Goal: Task Accomplishment & Management: Complete application form

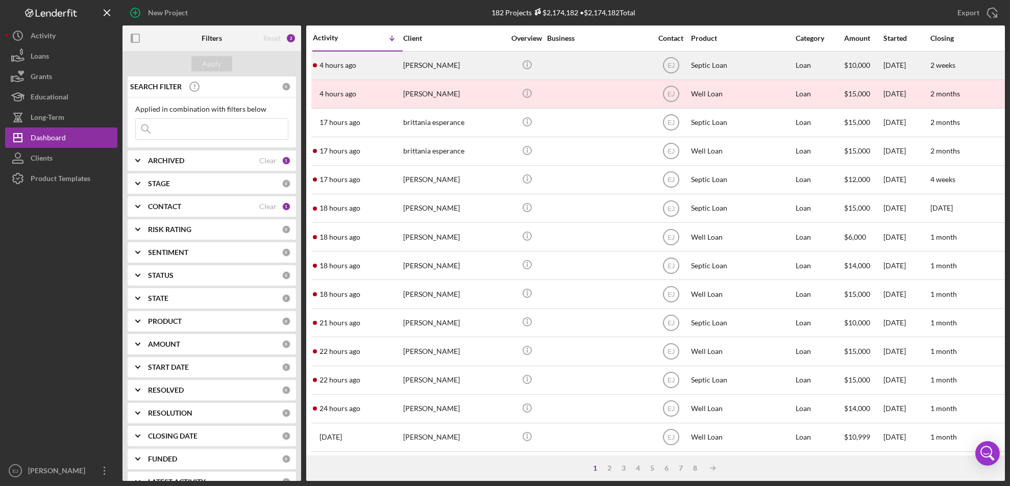
click at [433, 70] on div "[PERSON_NAME]" at bounding box center [454, 65] width 102 height 27
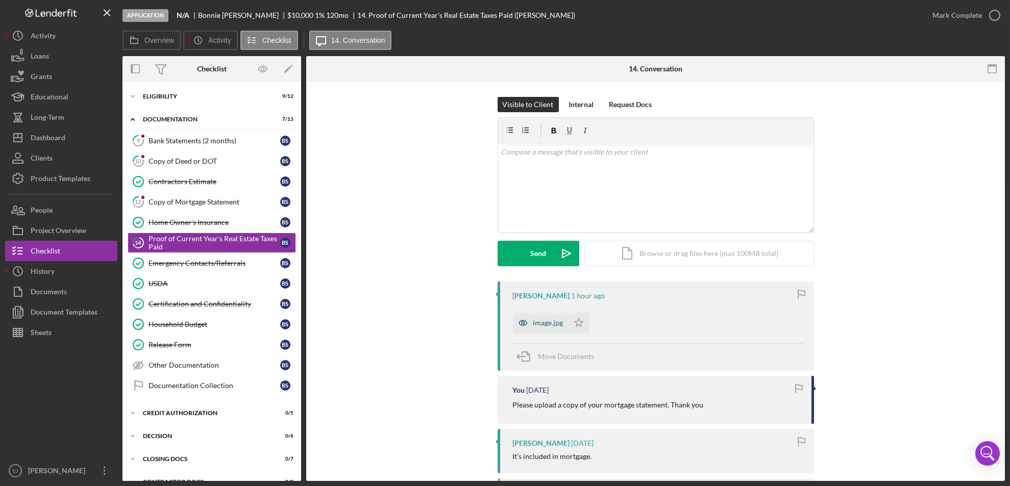
click at [548, 327] on div "image.jpg" at bounding box center [541, 323] width 56 height 20
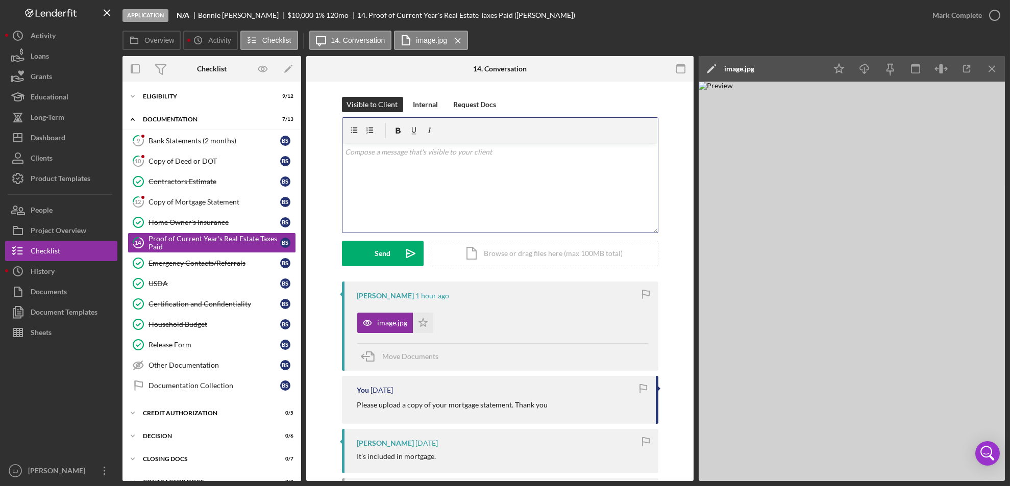
click at [367, 159] on div "v Color teal Color pink Remove color Add row above Add row below Add column bef…" at bounding box center [499, 187] width 315 height 89
click at [381, 256] on div "Send" at bounding box center [383, 254] width 16 height 26
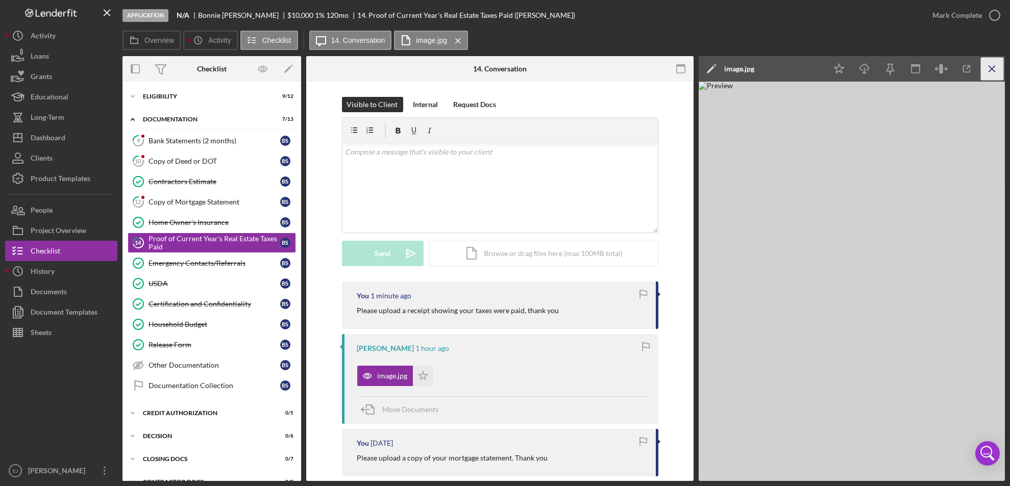
click at [997, 72] on icon "Icon/Menu Close" at bounding box center [992, 69] width 23 height 23
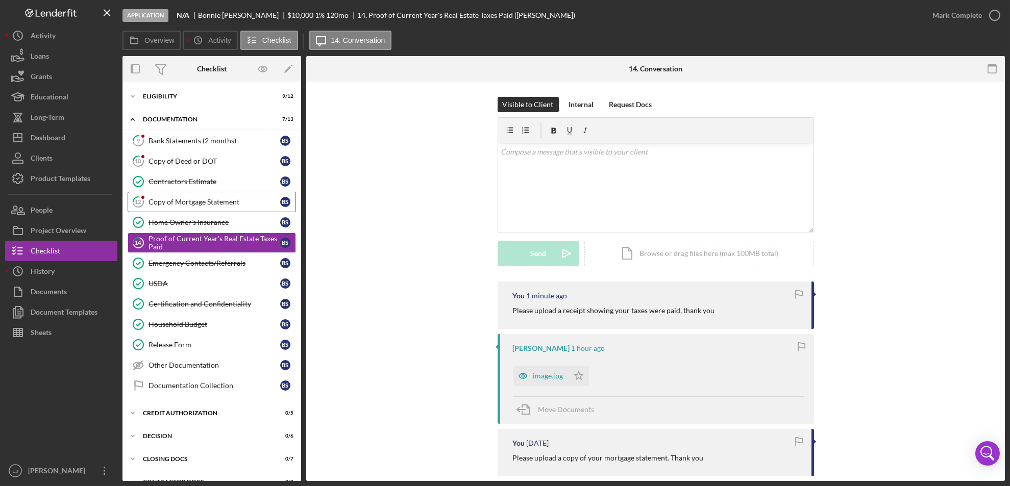
click at [201, 201] on div "Copy of Mortgage Statement" at bounding box center [215, 202] width 132 height 8
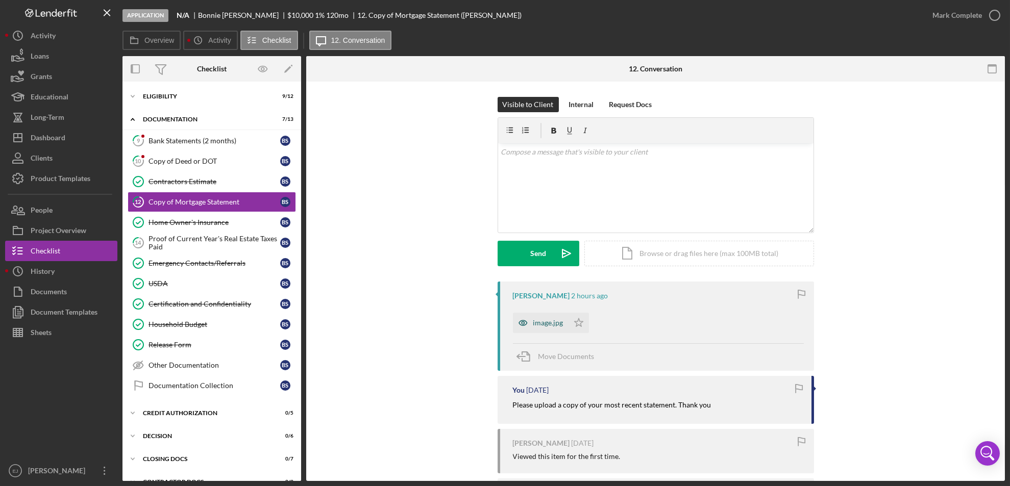
click at [546, 326] on div "image.jpg" at bounding box center [548, 323] width 30 height 8
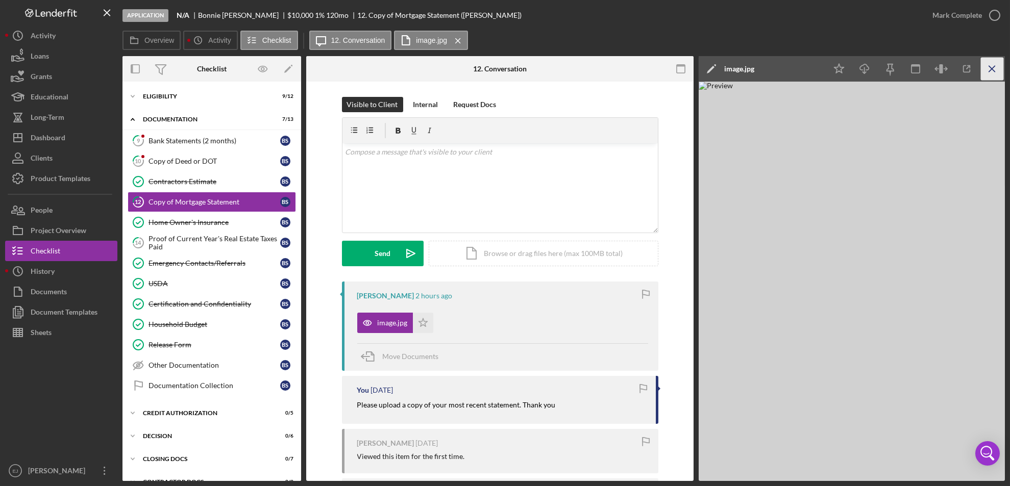
click at [982, 68] on icon "Icon/Menu Close" at bounding box center [992, 69] width 23 height 23
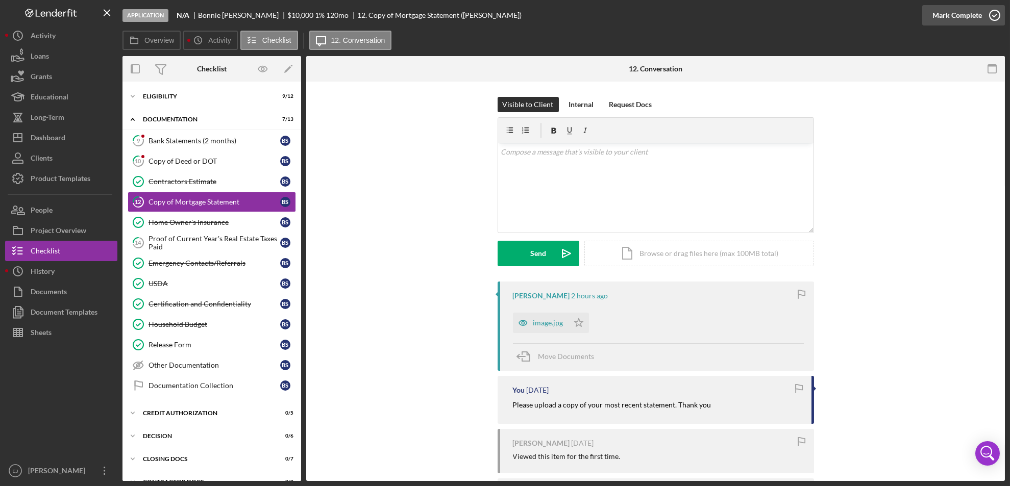
click at [995, 14] on icon "button" at bounding box center [995, 16] width 26 height 26
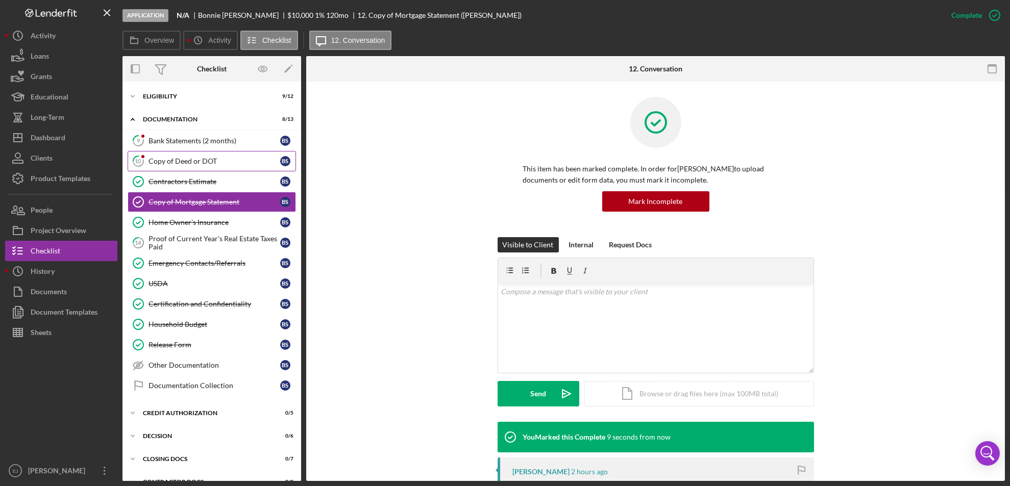
click at [211, 159] on div "Copy of Deed or DOT" at bounding box center [215, 161] width 132 height 8
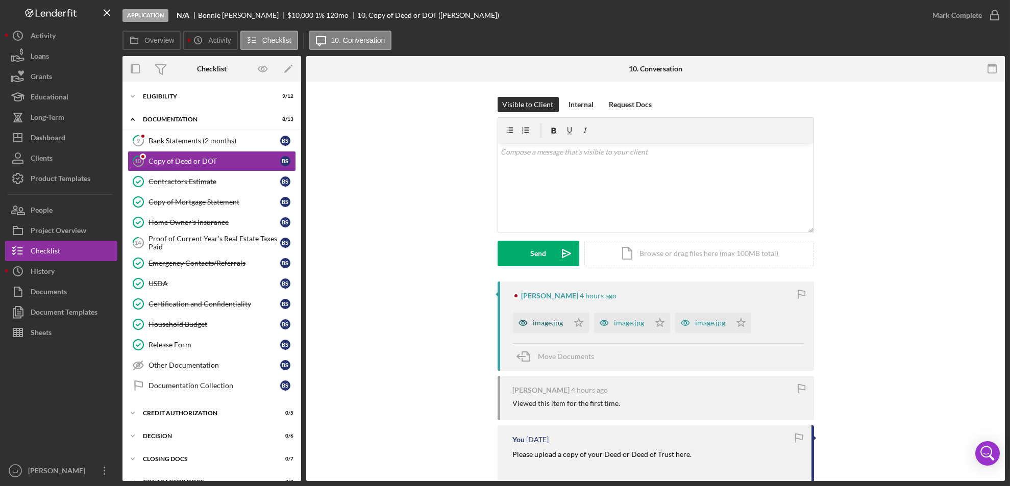
click at [547, 320] on div "image.jpg" at bounding box center [548, 323] width 30 height 8
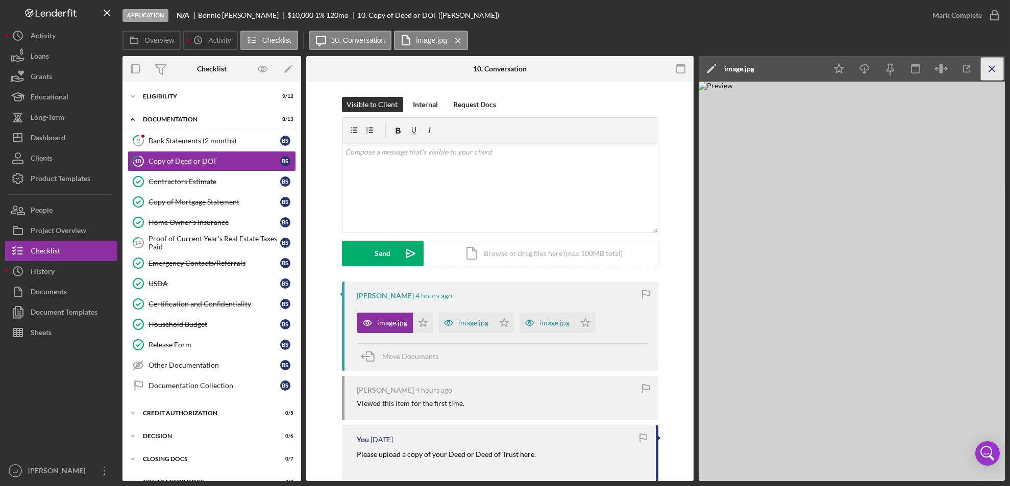
click at [992, 68] on line "button" at bounding box center [992, 69] width 6 height 6
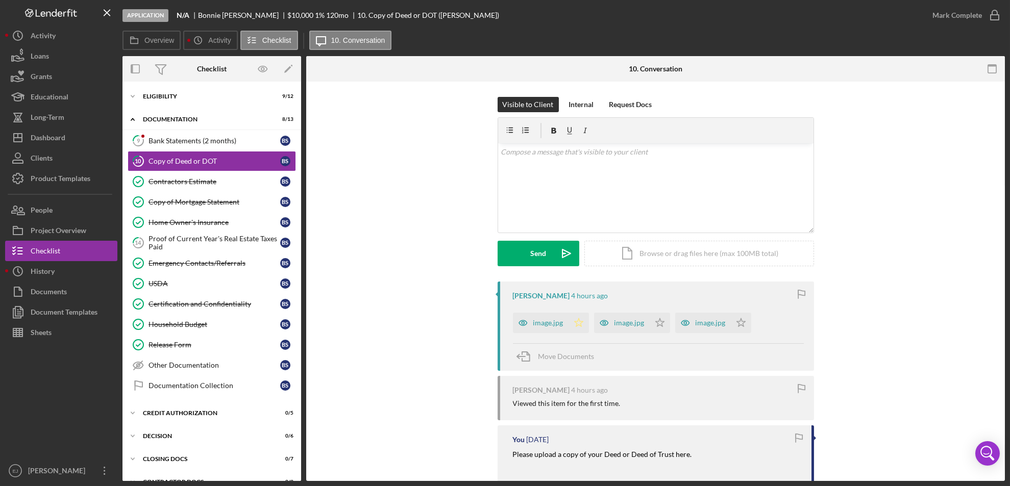
click at [577, 321] on icon "Icon/Star" at bounding box center [579, 323] width 20 height 20
click at [658, 324] on icon "Icon/Star" at bounding box center [660, 323] width 20 height 20
click at [737, 318] on icon "Icon/Star" at bounding box center [741, 323] width 20 height 20
click at [632, 330] on div "image.jpg" at bounding box center [622, 323] width 56 height 20
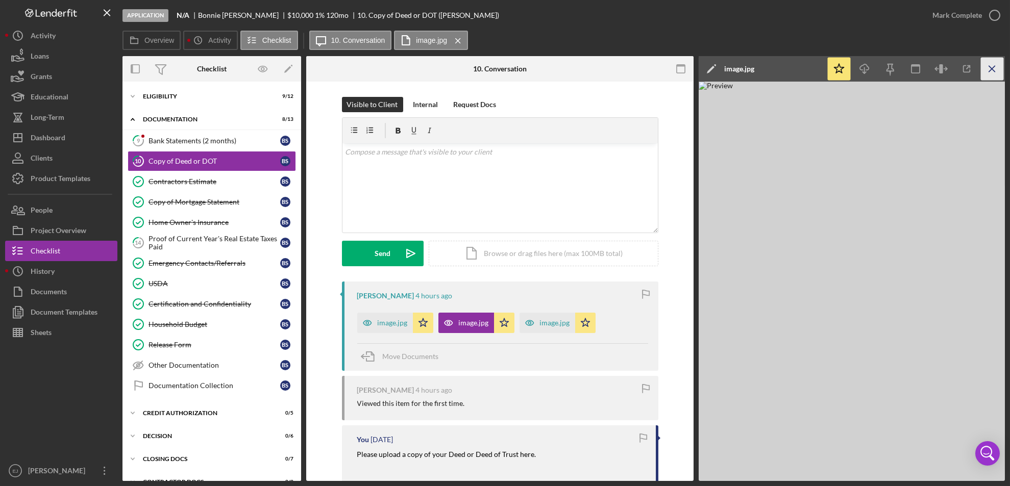
click at [999, 71] on icon "Icon/Menu Close" at bounding box center [992, 69] width 23 height 23
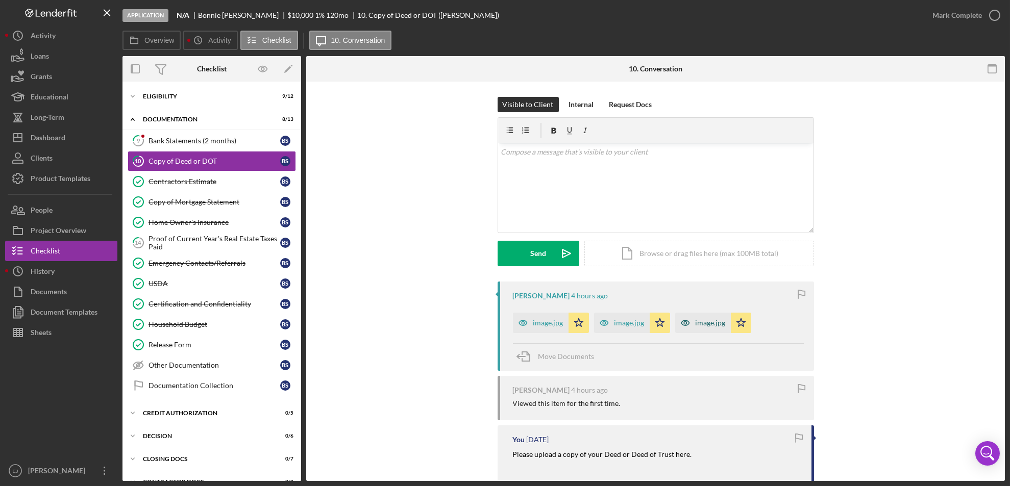
click at [708, 314] on div "image.jpg" at bounding box center [703, 323] width 56 height 20
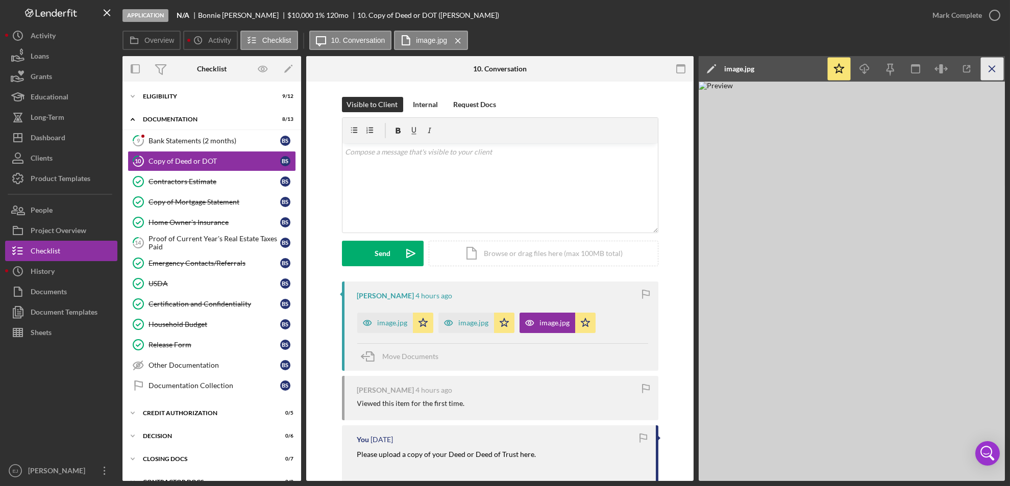
click at [995, 65] on icon "Icon/Menu Close" at bounding box center [992, 69] width 23 height 23
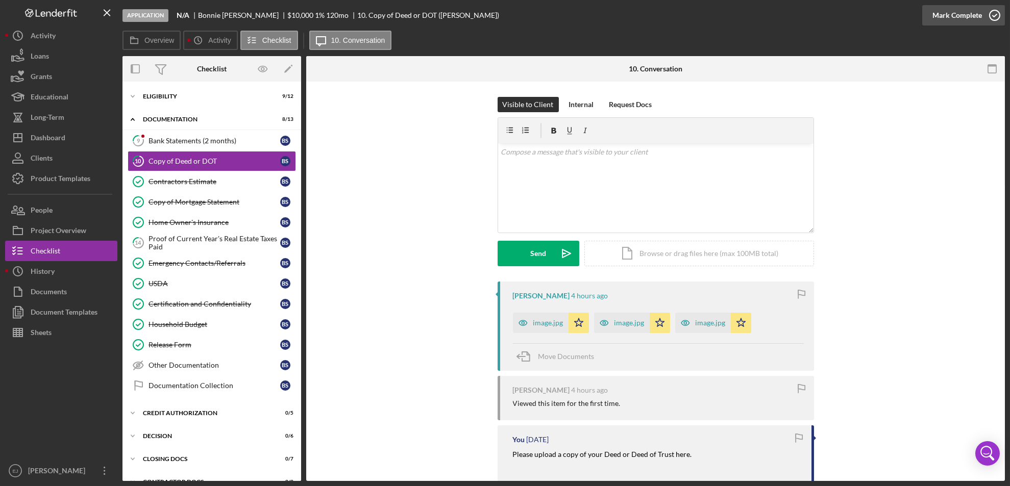
click at [994, 11] on icon "button" at bounding box center [995, 16] width 26 height 26
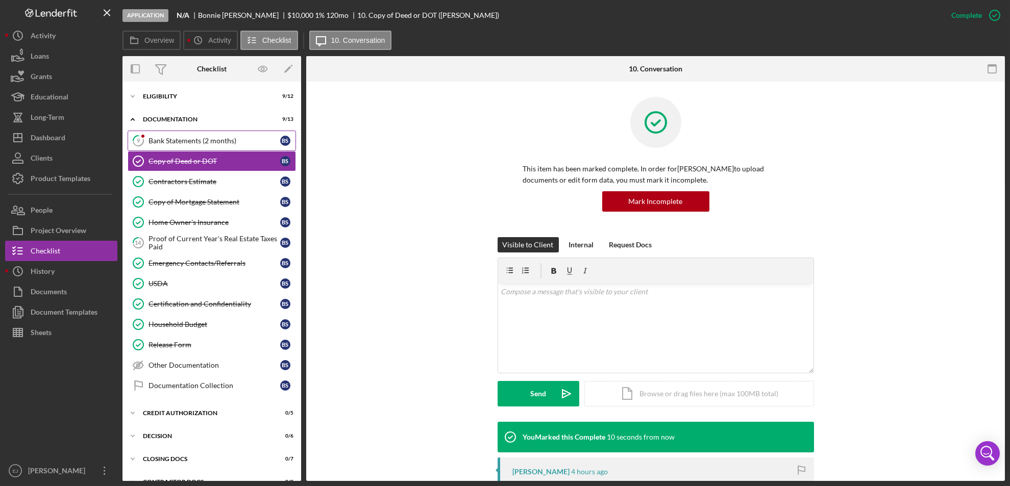
click at [177, 138] on div "Bank Statements (2 months)" at bounding box center [215, 141] width 132 height 8
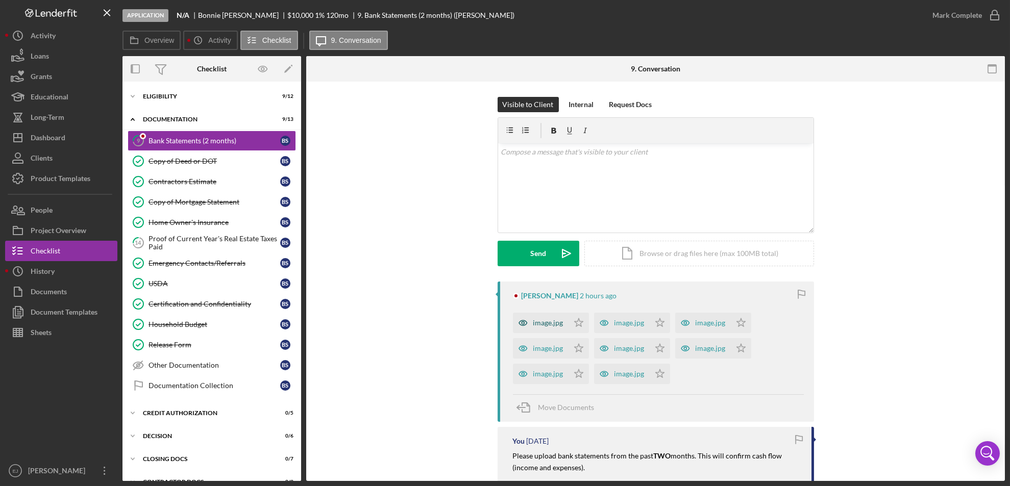
click at [552, 320] on div "image.jpg" at bounding box center [548, 323] width 30 height 8
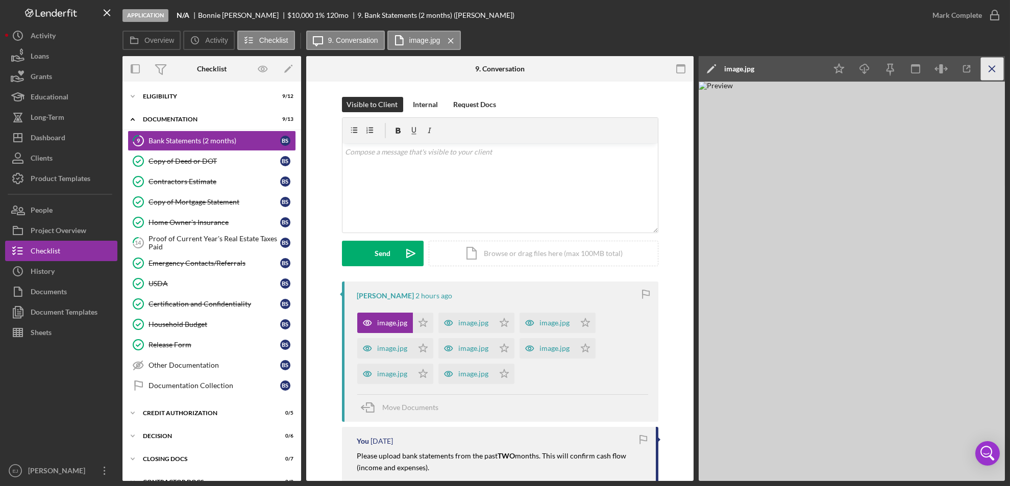
click at [994, 60] on icon "Icon/Menu Close" at bounding box center [992, 69] width 23 height 23
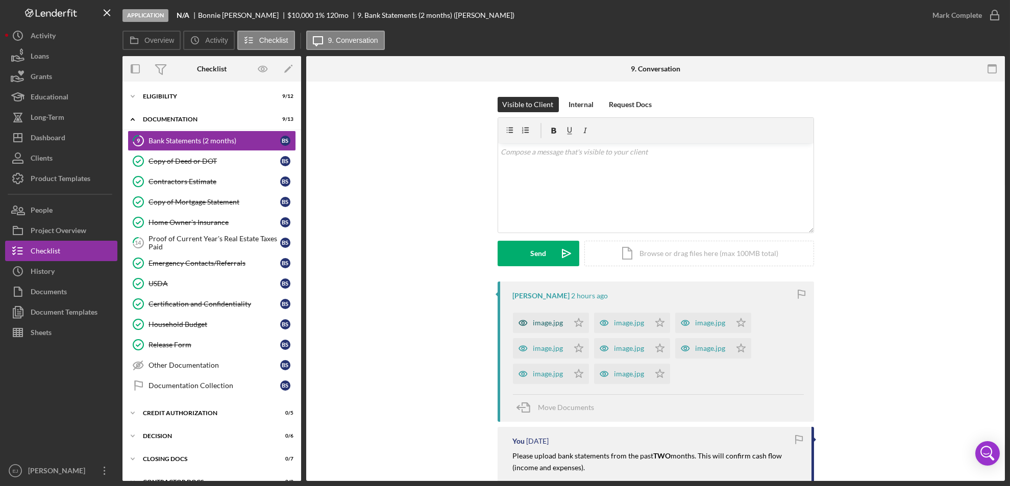
click at [549, 317] on div "image.jpg" at bounding box center [541, 323] width 56 height 20
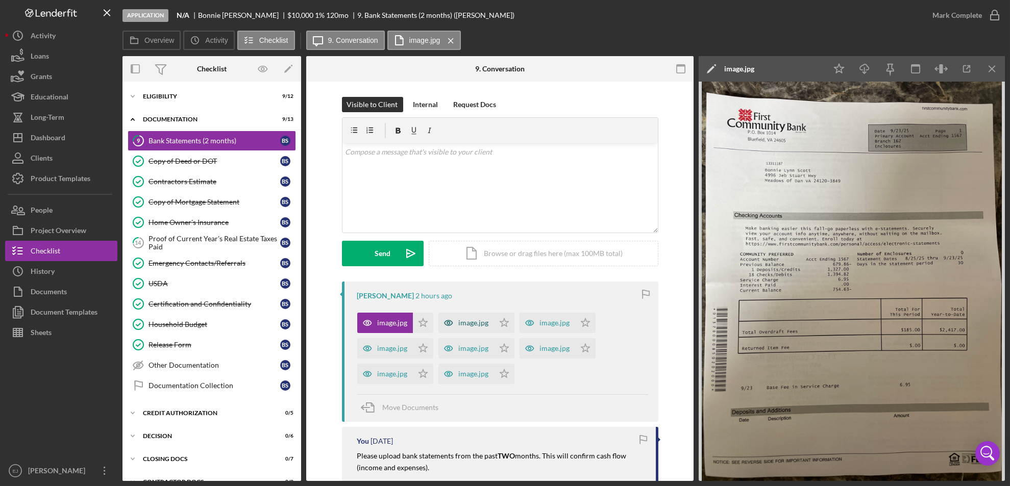
click at [446, 323] on icon "button" at bounding box center [448, 323] width 20 height 20
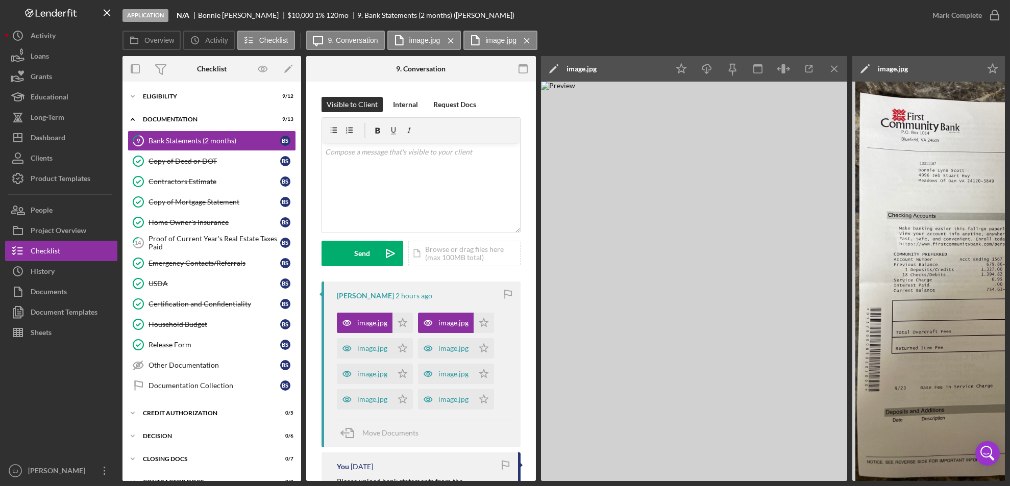
click at [822, 65] on div "Icon/Star Icon/Download Icon/Menu Close" at bounding box center [758, 69] width 179 height 26
click at [829, 68] on icon "Icon/Menu Close" at bounding box center [834, 69] width 23 height 23
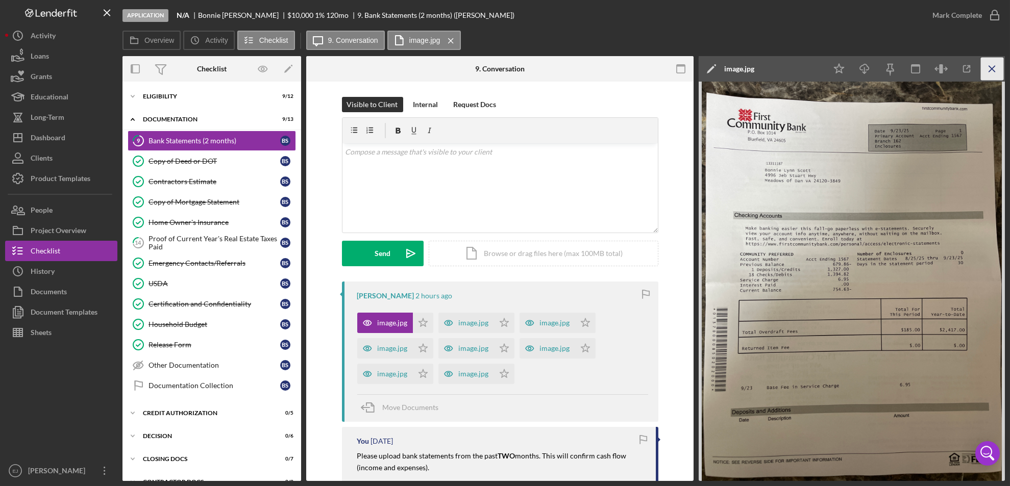
click at [990, 68] on icon "Icon/Menu Close" at bounding box center [992, 69] width 23 height 23
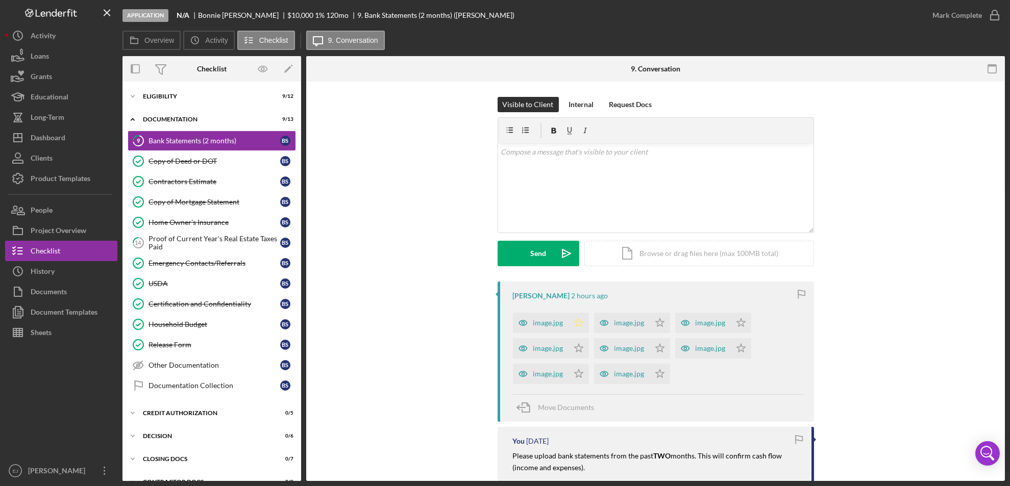
click at [574, 321] on icon "Icon/Star" at bounding box center [579, 323] width 20 height 20
click at [577, 353] on icon "Icon/Star" at bounding box center [579, 348] width 20 height 20
click at [578, 367] on icon "Icon/Star" at bounding box center [579, 374] width 20 height 20
click at [657, 323] on icon "Icon/Star" at bounding box center [660, 323] width 20 height 20
click at [660, 341] on icon "Icon/Star" at bounding box center [660, 348] width 20 height 20
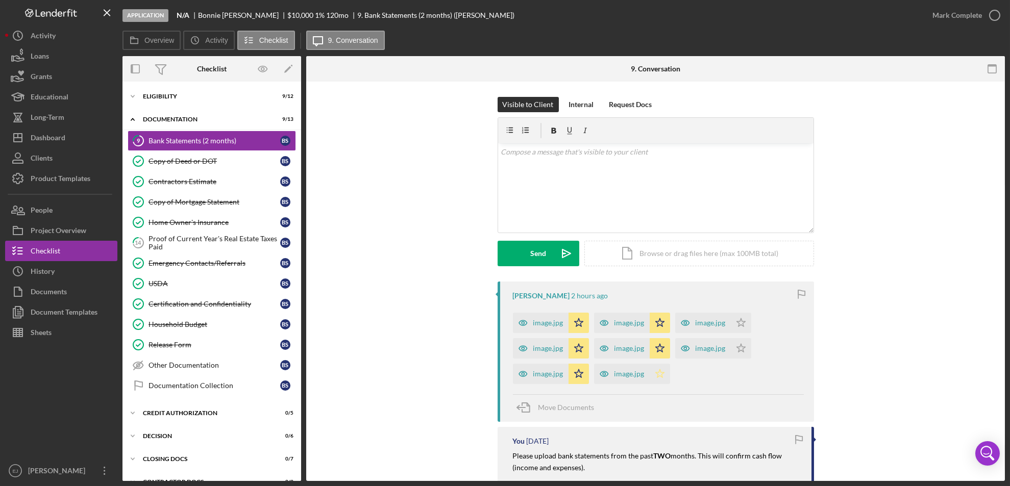
click at [660, 378] on icon "Icon/Star" at bounding box center [660, 374] width 20 height 20
click at [738, 325] on icon "Icon/Star" at bounding box center [741, 323] width 20 height 20
click at [739, 343] on icon "Icon/Star" at bounding box center [741, 348] width 20 height 20
click at [993, 10] on icon "button" at bounding box center [995, 16] width 26 height 26
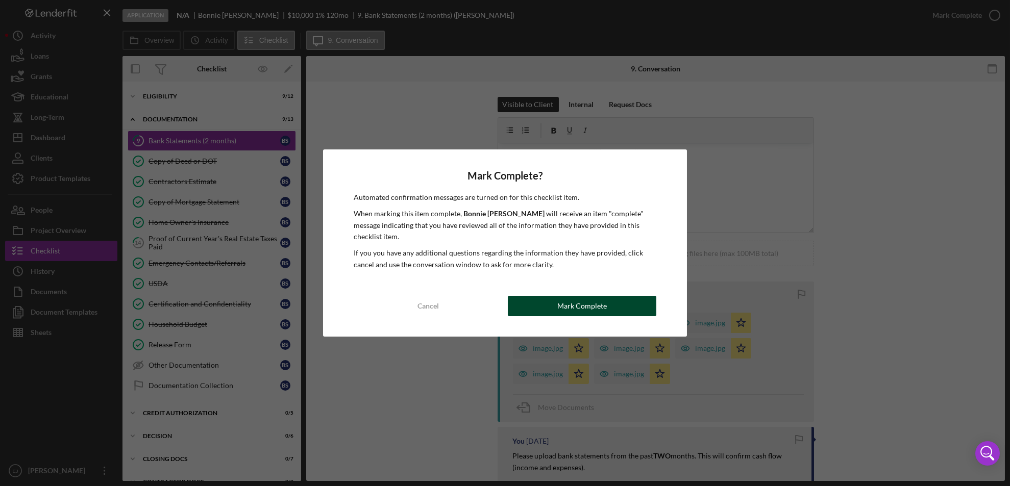
click at [632, 305] on button "Mark Complete" at bounding box center [582, 306] width 149 height 20
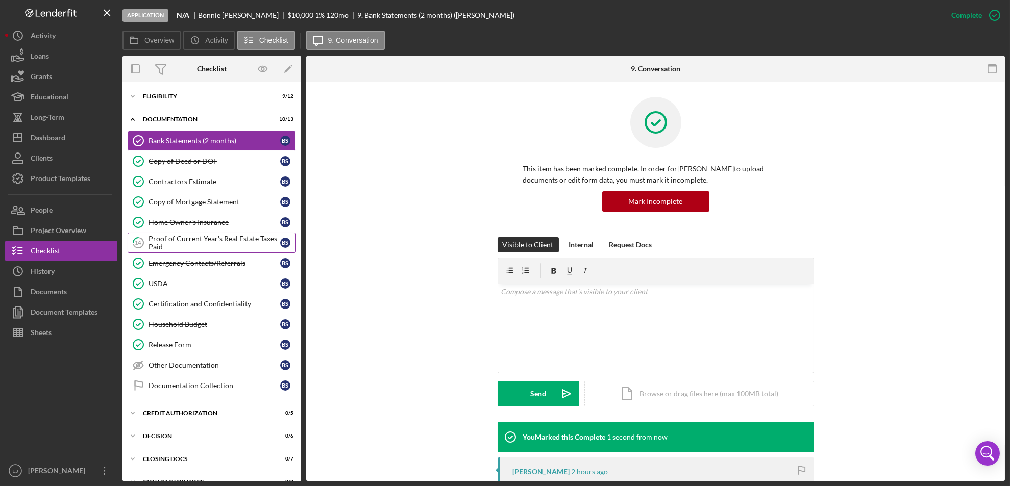
click at [193, 247] on div "Proof of Current Year's Real Estate Taxes Paid" at bounding box center [215, 243] width 132 height 16
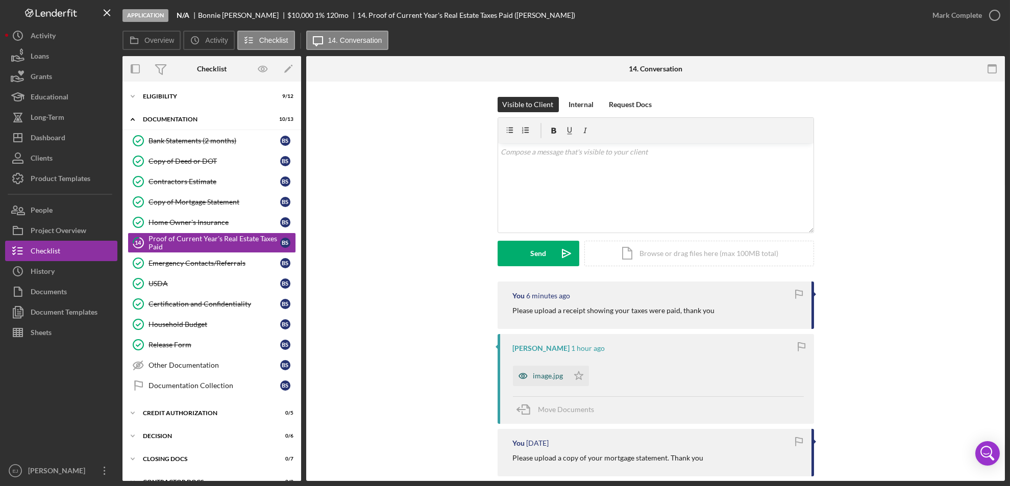
click at [543, 374] on div "image.jpg" at bounding box center [548, 376] width 30 height 8
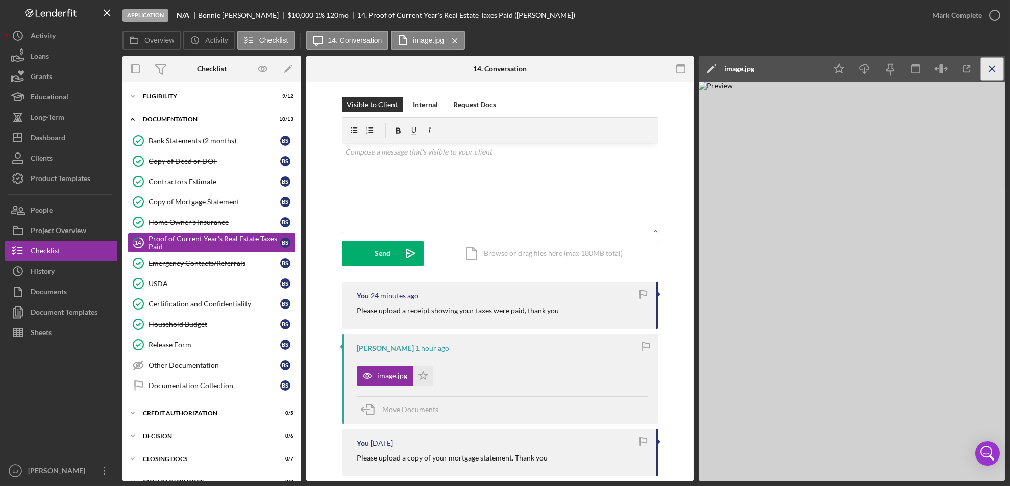
click at [993, 61] on icon "Icon/Menu Close" at bounding box center [992, 69] width 23 height 23
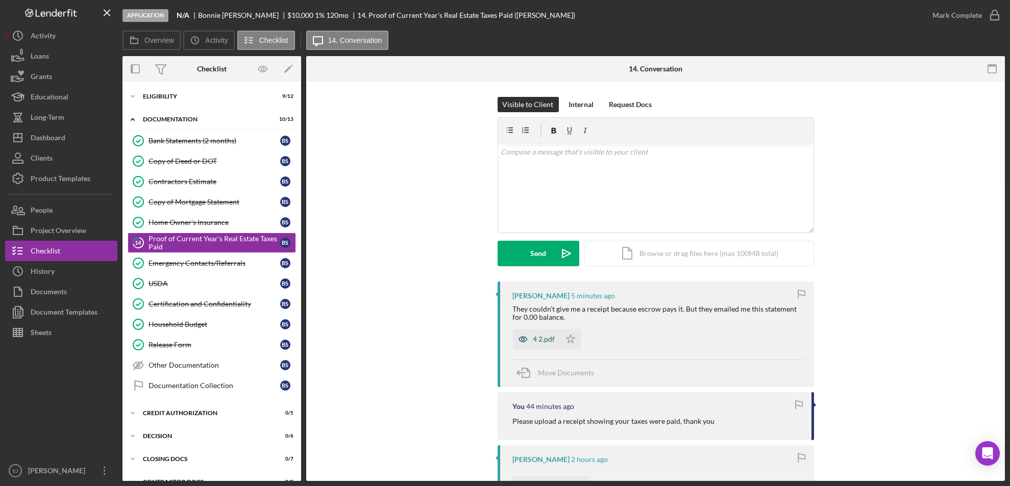
click at [533, 337] on div "4 2.pdf" at bounding box center [544, 339] width 22 height 8
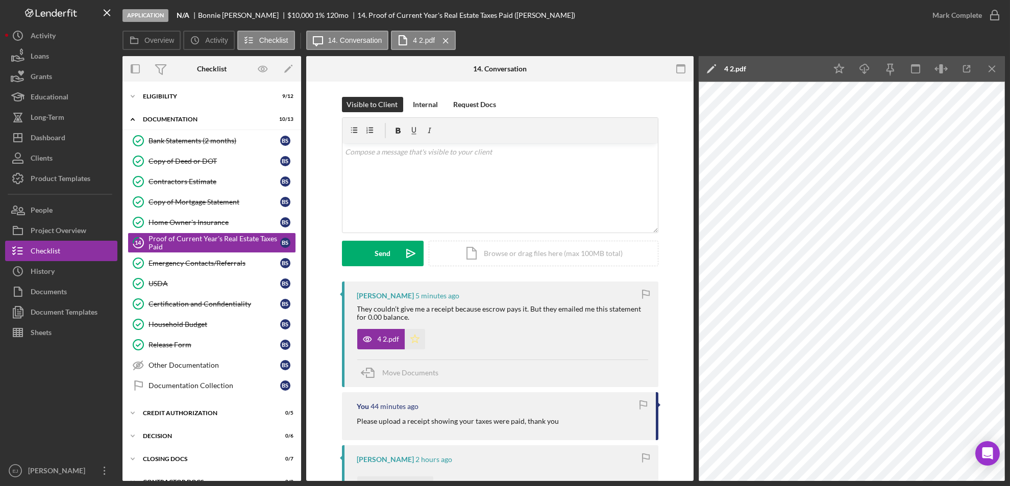
click at [409, 334] on icon "Icon/Star" at bounding box center [415, 339] width 20 height 20
click at [990, 17] on icon "button" at bounding box center [995, 16] width 26 height 26
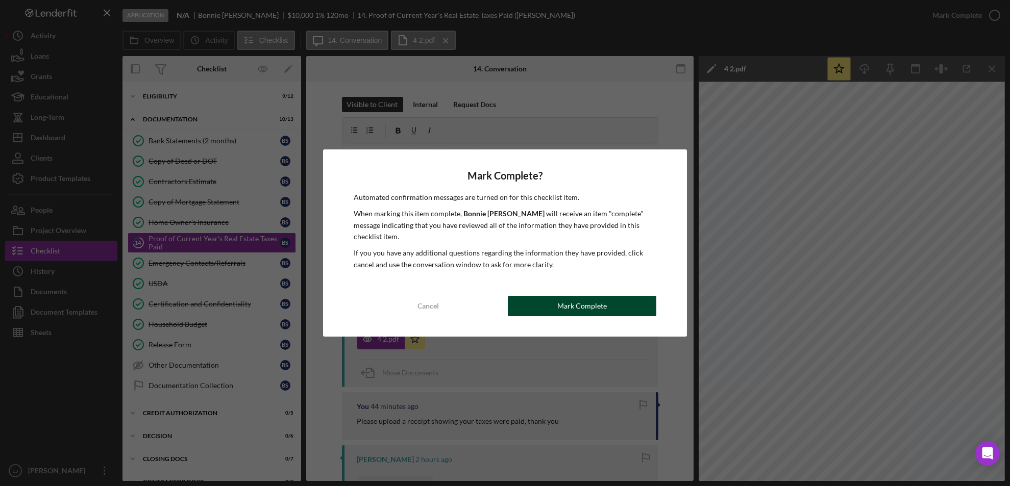
click at [612, 303] on button "Mark Complete" at bounding box center [582, 306] width 149 height 20
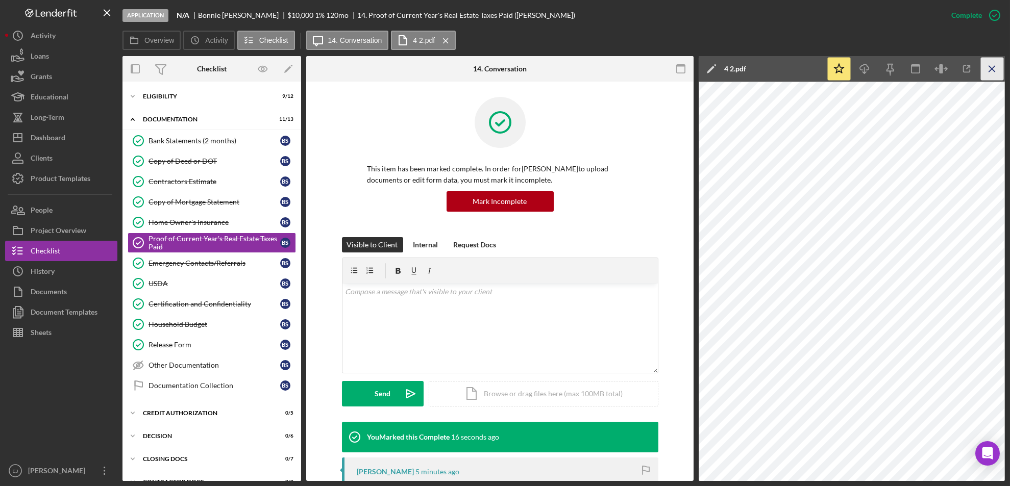
click at [997, 67] on icon "Icon/Menu Close" at bounding box center [992, 69] width 23 height 23
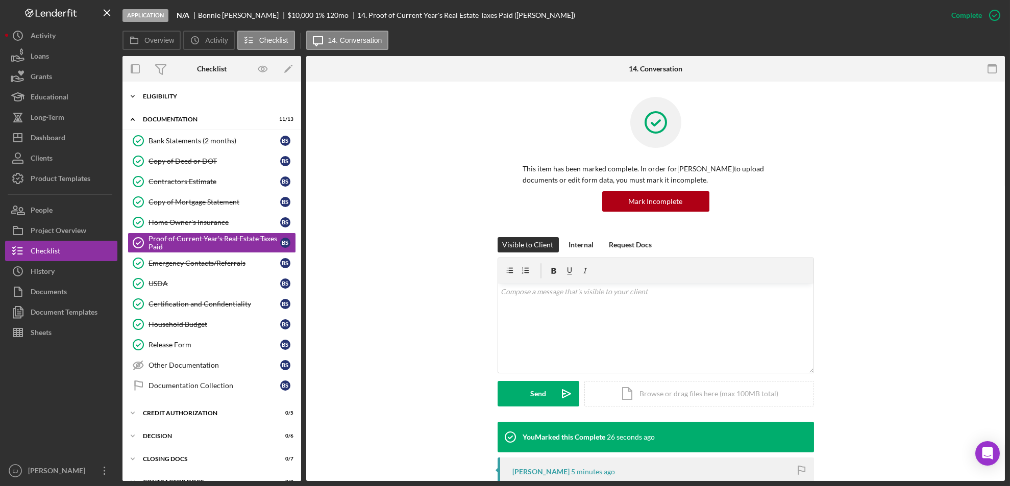
click at [133, 96] on polyline at bounding box center [132, 96] width 3 height 2
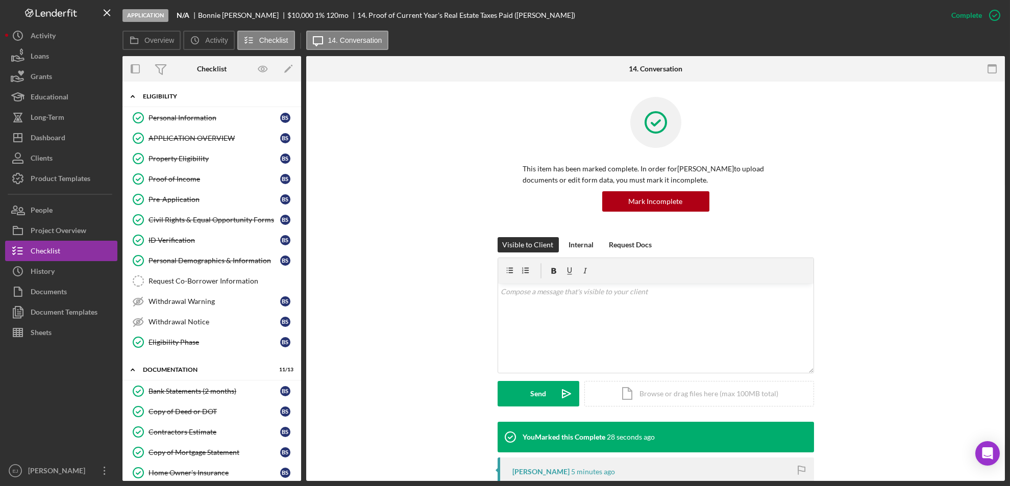
click at [131, 97] on icon "Icon/Expander" at bounding box center [132, 96] width 20 height 20
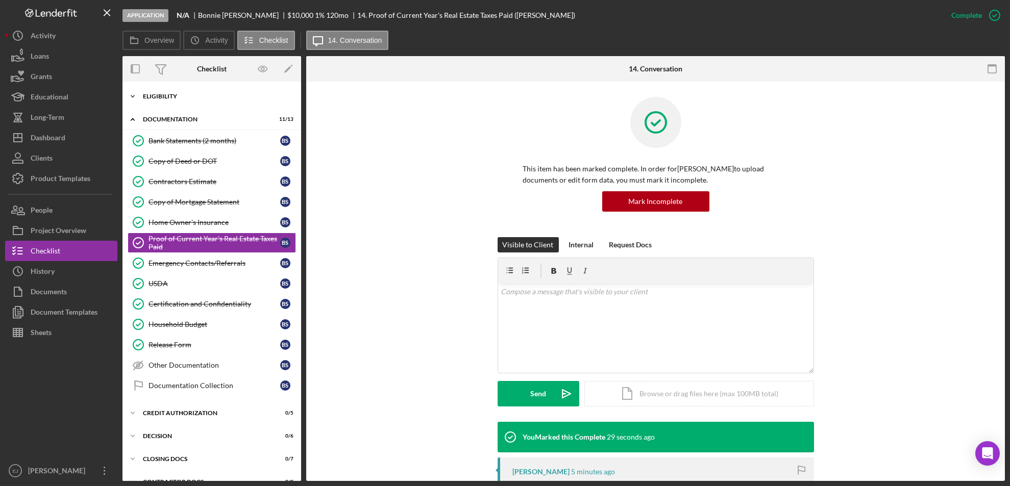
click at [134, 93] on icon "Icon/Expander" at bounding box center [132, 96] width 20 height 20
